Goal: Information Seeking & Learning: Learn about a topic

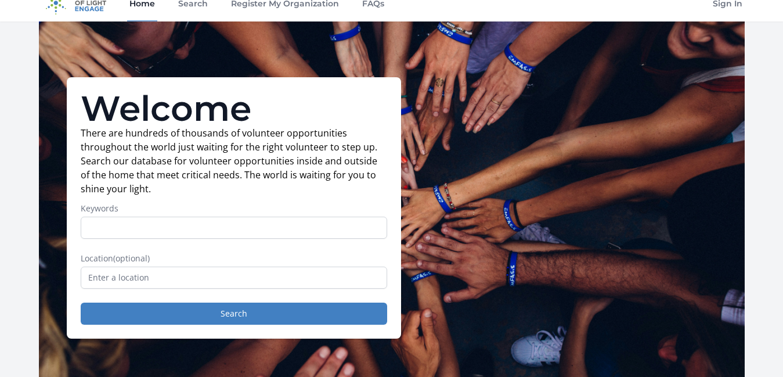
scroll to position [15, 0]
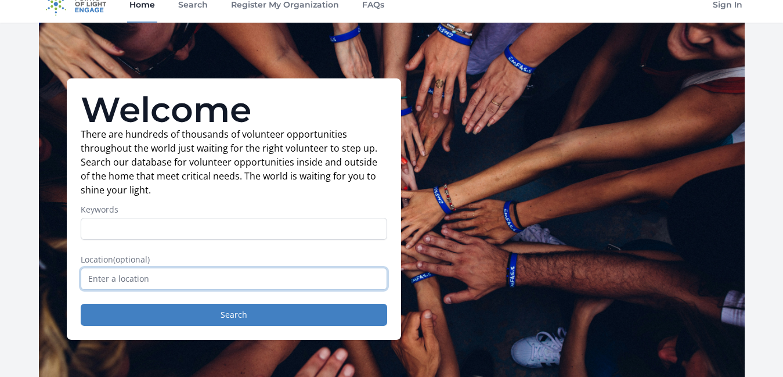
click at [193, 270] on input "text" at bounding box center [234, 279] width 306 height 22
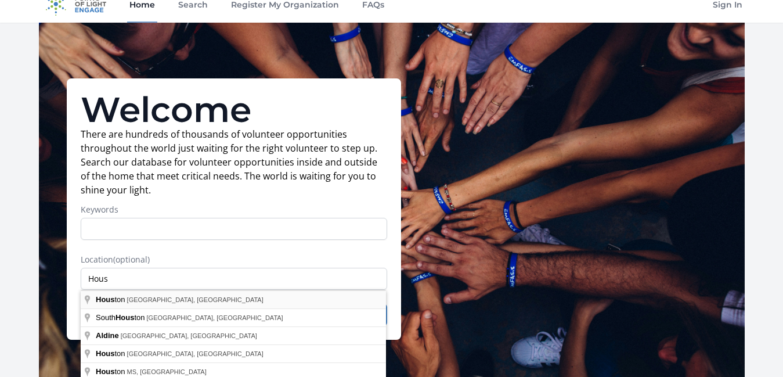
type input "[GEOGRAPHIC_DATA], [GEOGRAPHIC_DATA], [GEOGRAPHIC_DATA]"
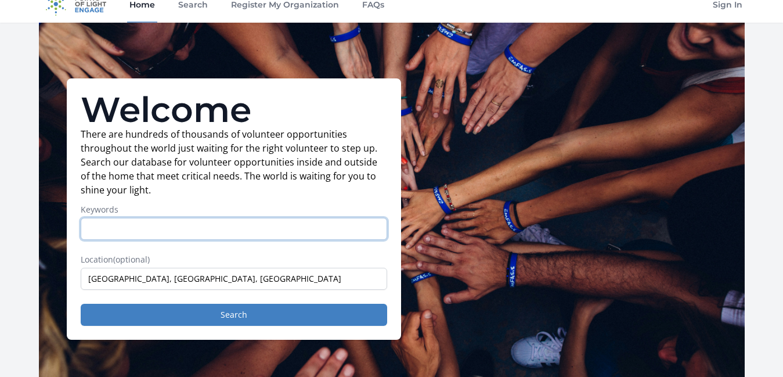
click at [105, 222] on input "Keywords" at bounding box center [234, 229] width 306 height 22
type input "Medical"
click at [81, 304] on button "Search" at bounding box center [234, 315] width 306 height 22
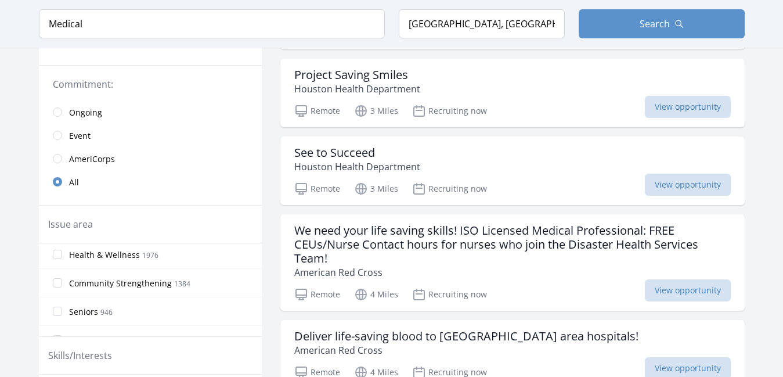
scroll to position [1, 0]
click at [60, 253] on input "Health & Wellness 1976" at bounding box center [57, 255] width 9 height 9
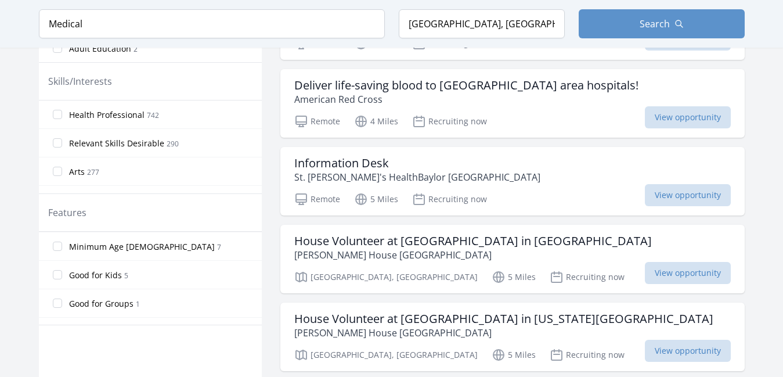
scroll to position [248, 0]
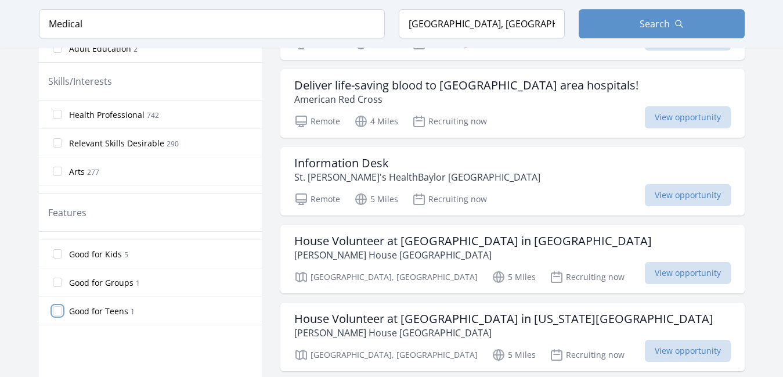
click at [60, 308] on input "Good for Teens 1" at bounding box center [57, 310] width 9 height 9
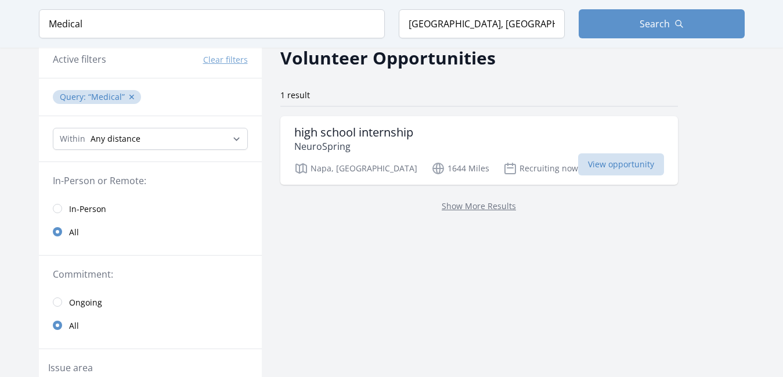
scroll to position [0, 0]
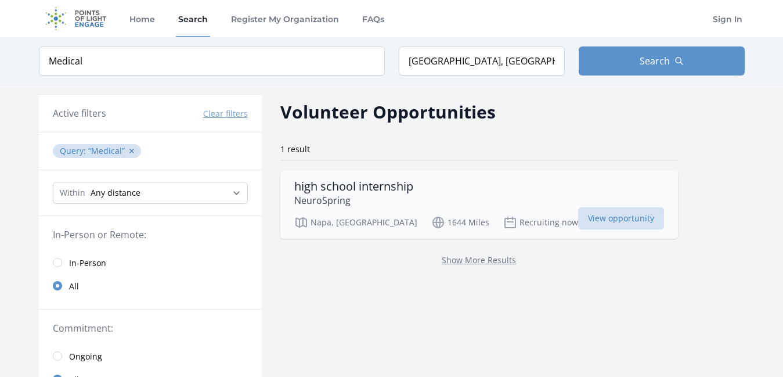
click at [357, 183] on h3 "high school internship" at bounding box center [353, 186] width 119 height 14
